Goal: Navigation & Orientation: Find specific page/section

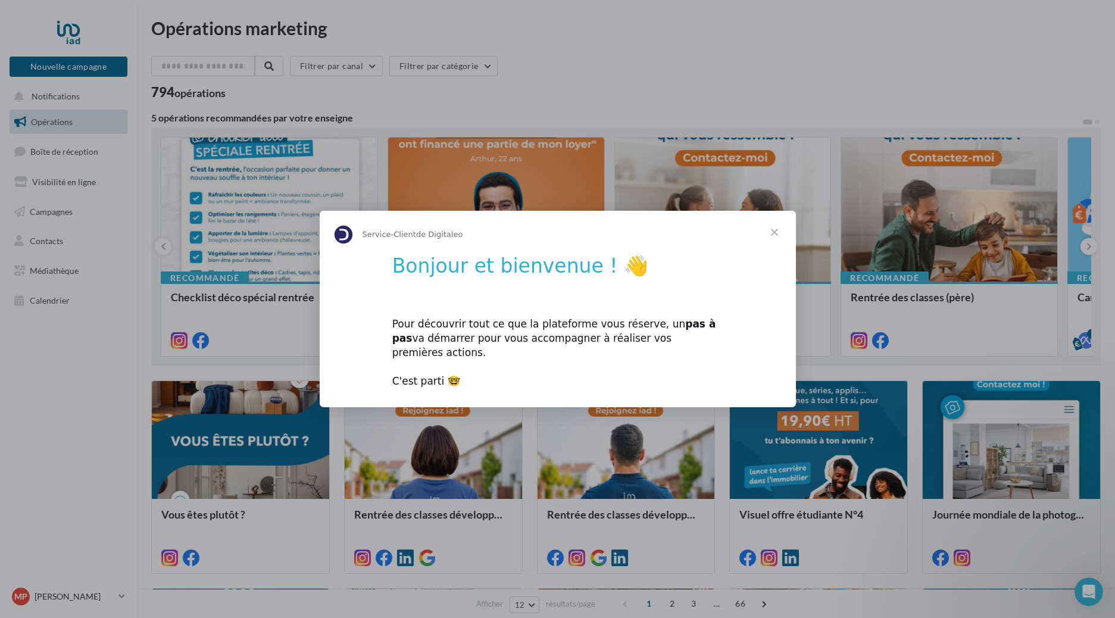
click at [775, 239] on span "Fermer" at bounding box center [774, 232] width 43 height 43
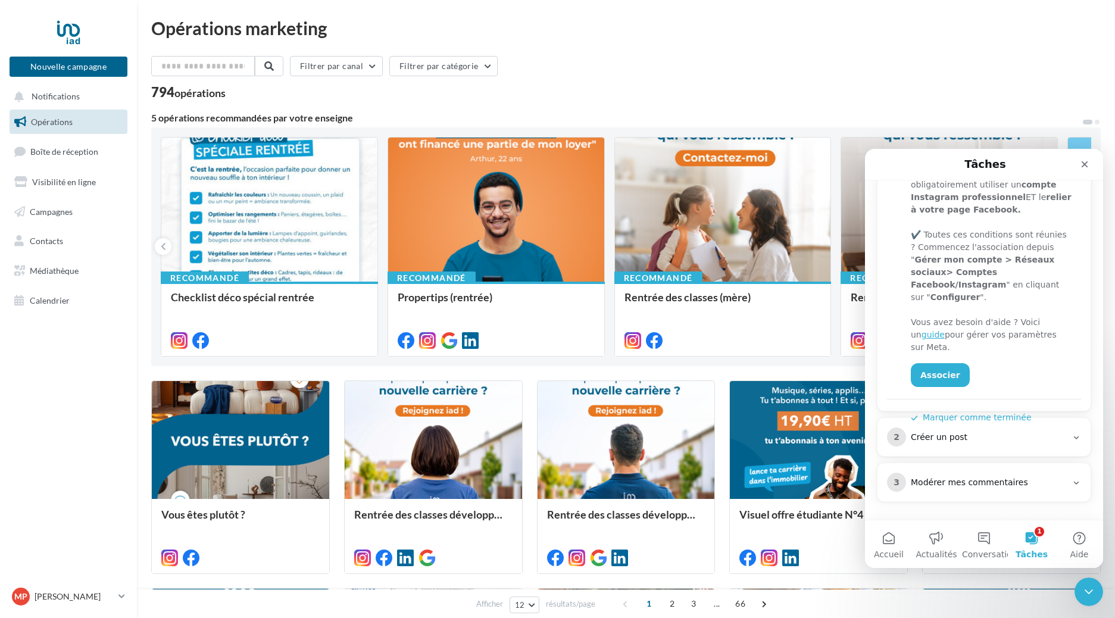
scroll to position [242, 0]
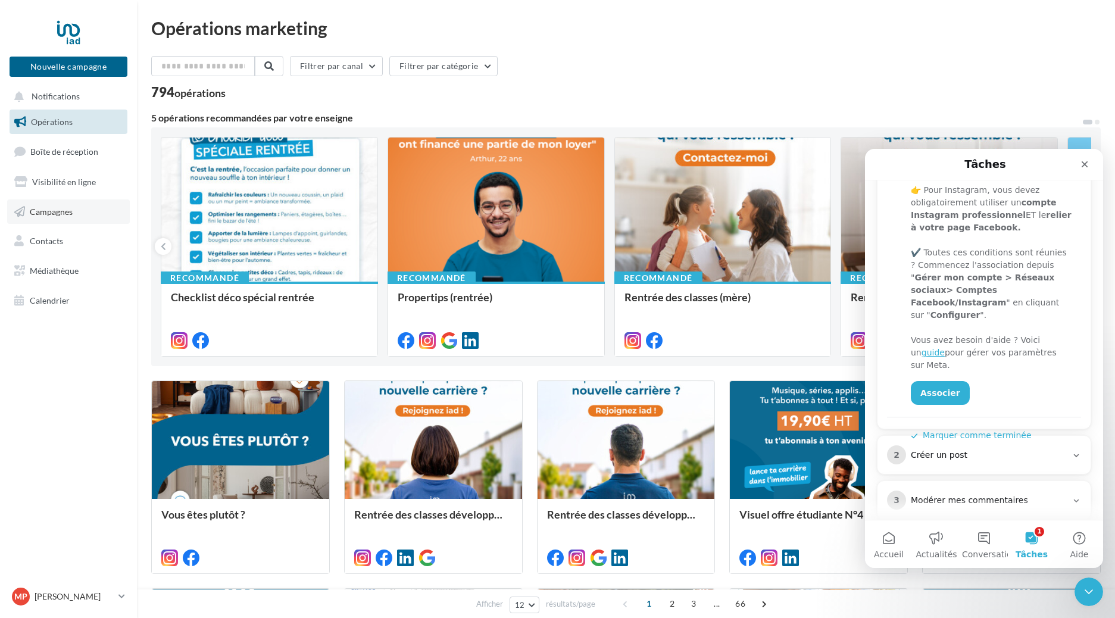
click at [48, 215] on link "Campagnes" at bounding box center [68, 211] width 123 height 25
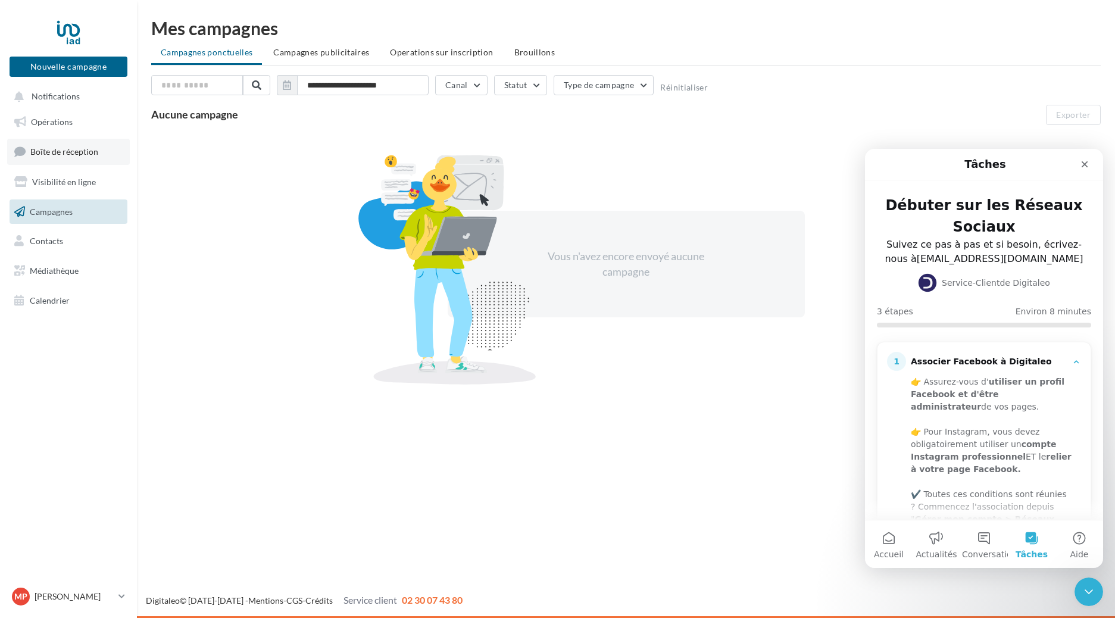
click at [51, 150] on span "Boîte de réception" at bounding box center [64, 151] width 68 height 10
